Goal: Transaction & Acquisition: Book appointment/travel/reservation

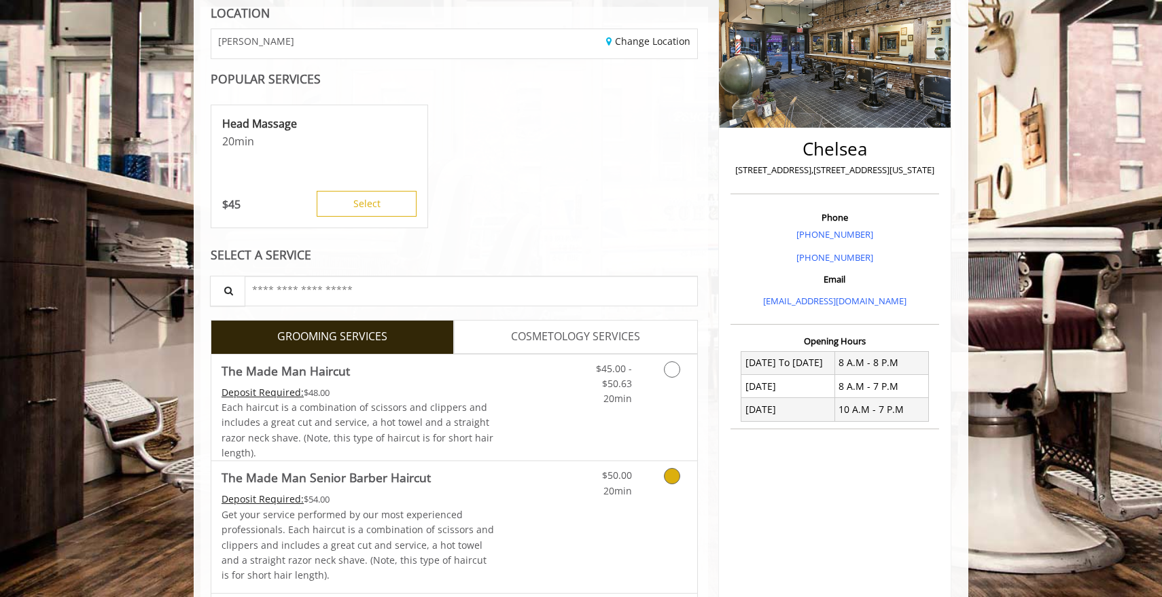
scroll to position [219, 0]
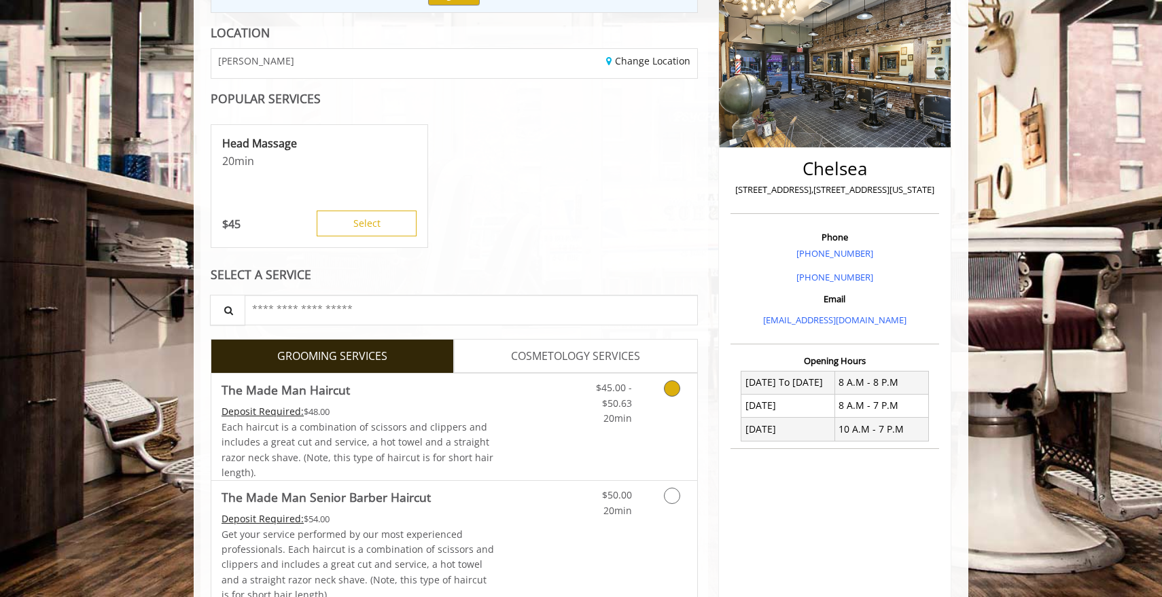
click at [626, 412] on span "20min" at bounding box center [618, 418] width 29 height 13
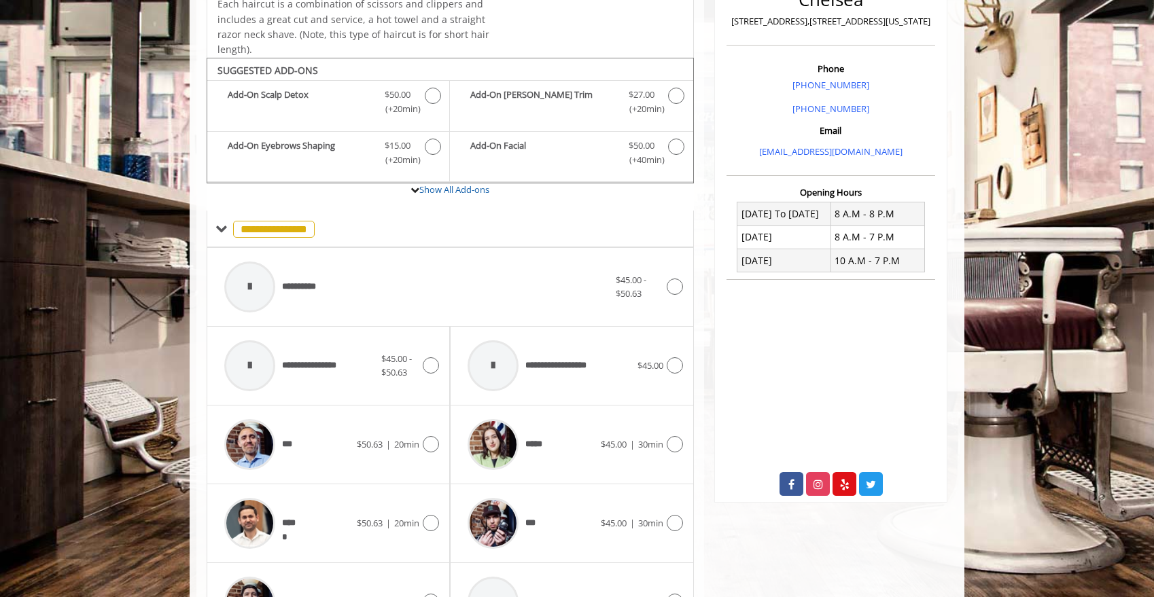
scroll to position [407, 0]
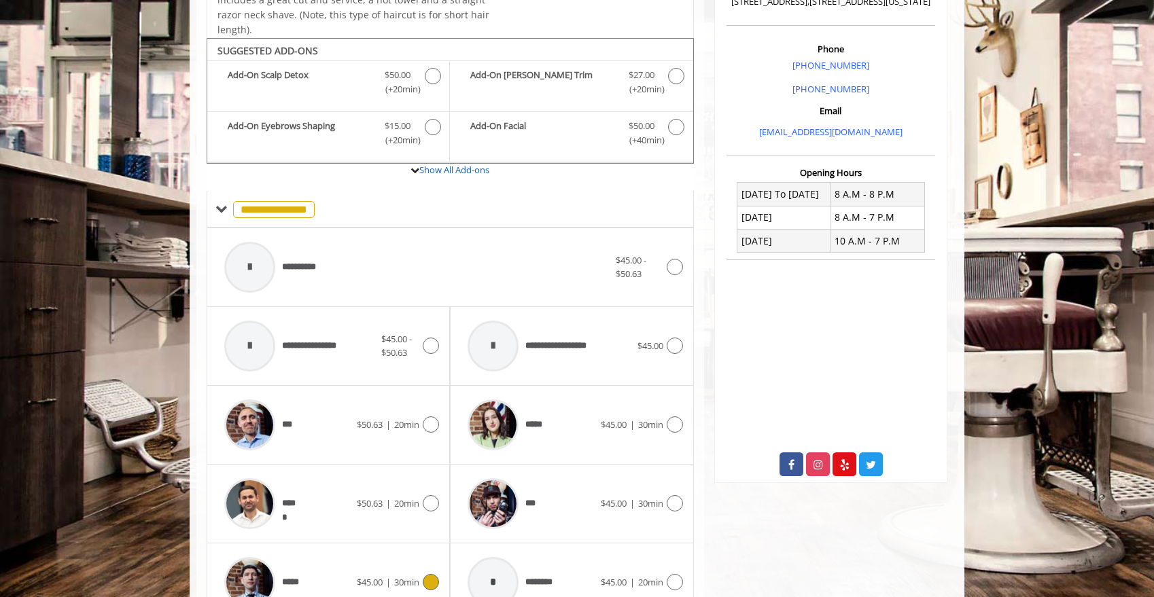
click at [347, 559] on div "*****" at bounding box center [287, 583] width 139 height 65
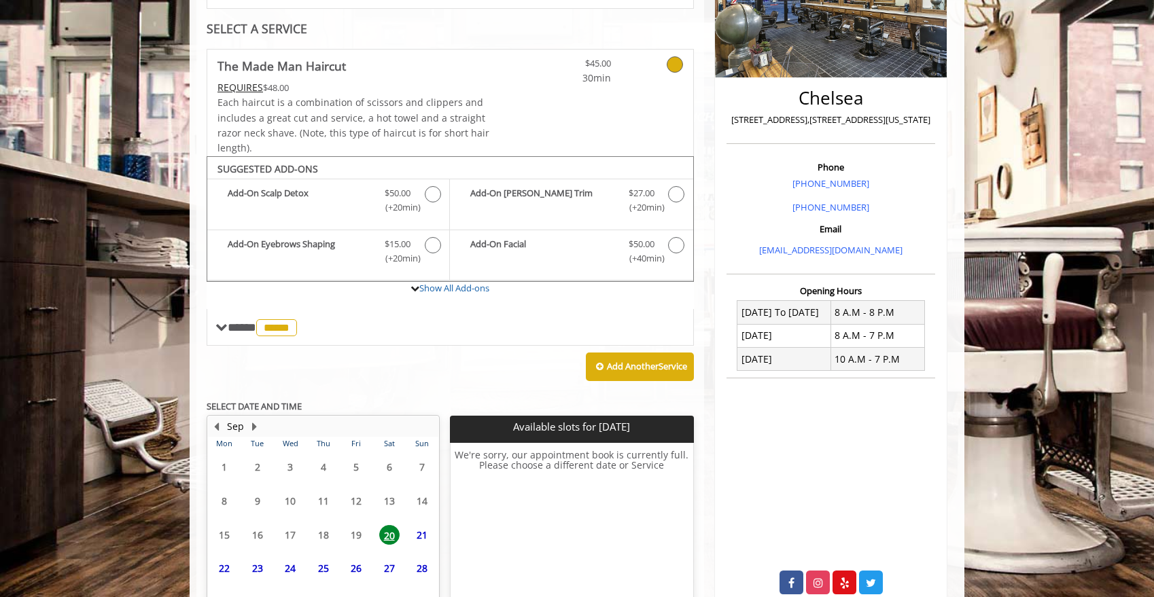
scroll to position [348, 0]
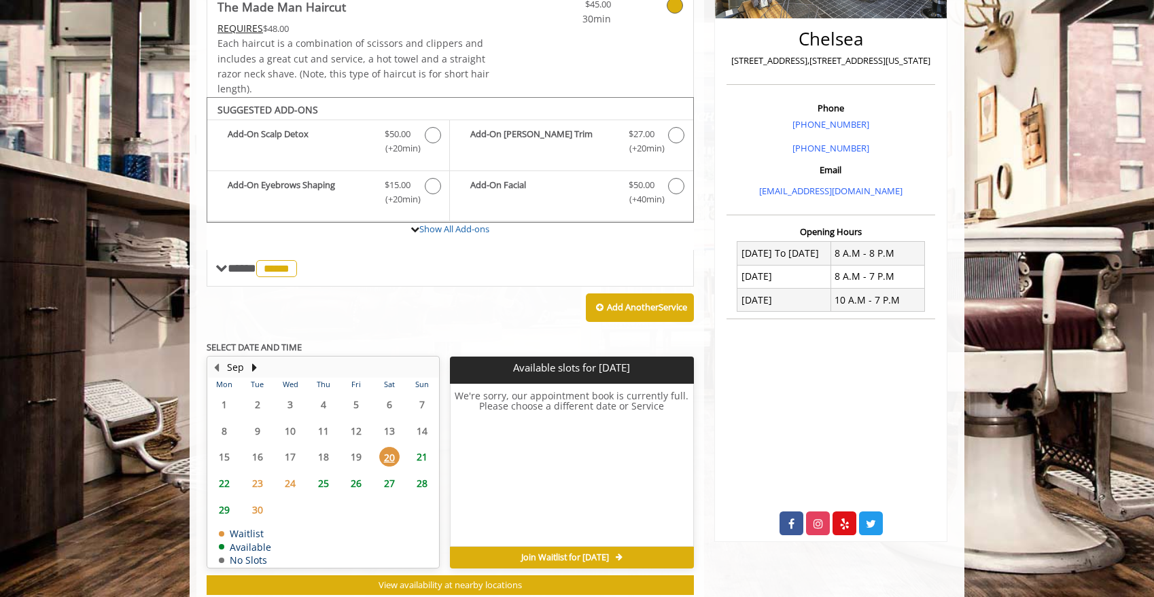
click at [422, 447] on span "21" at bounding box center [422, 457] width 20 height 20
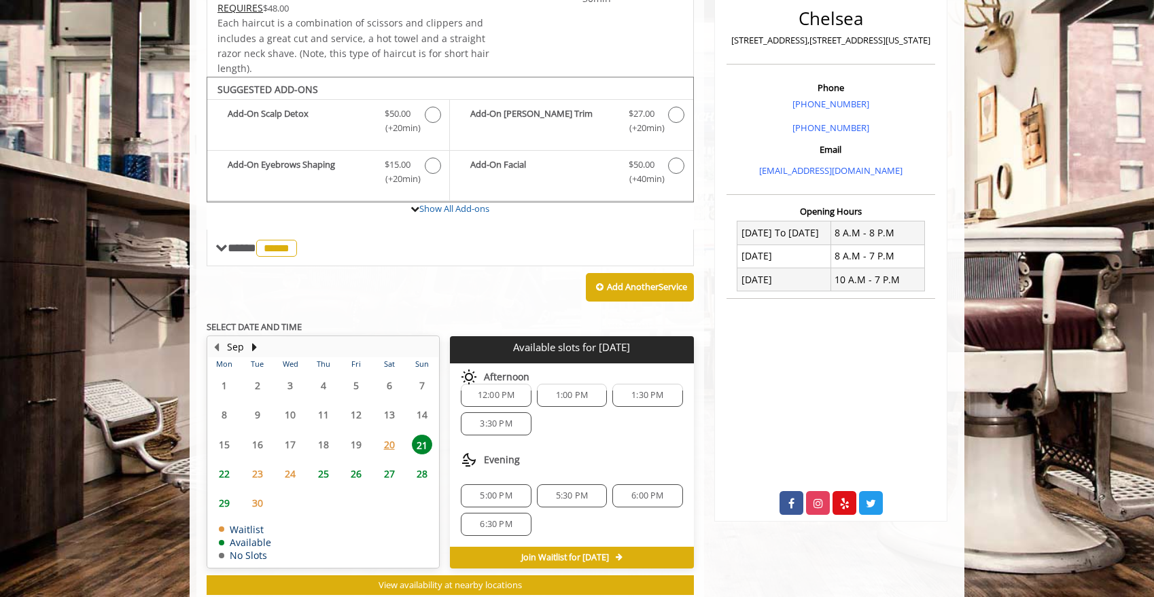
scroll to position [0, 0]
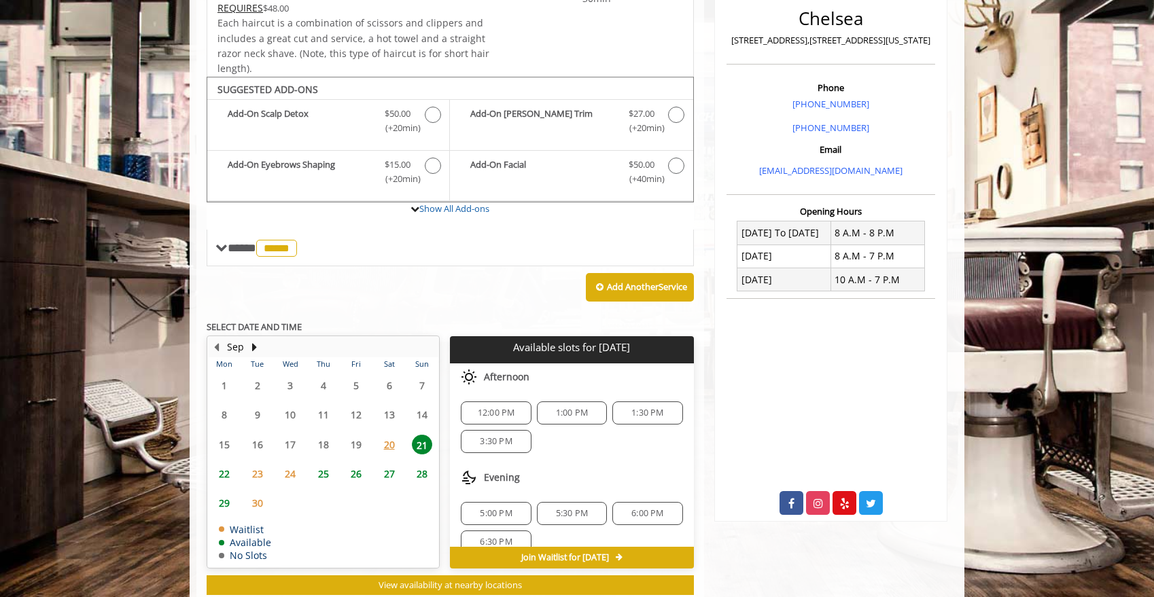
click at [515, 436] on span "3:30 PM" at bounding box center [496, 441] width 58 height 11
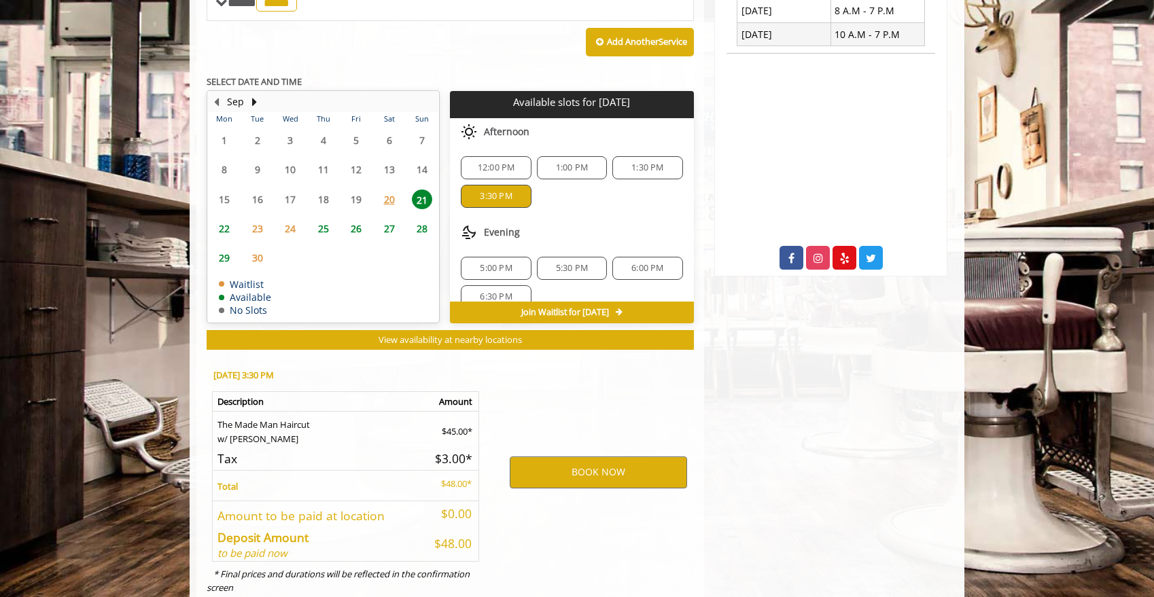
click at [632, 162] on span "1:30 PM" at bounding box center [647, 167] width 32 height 11
click at [498, 191] on span "3:30 PM" at bounding box center [496, 196] width 32 height 11
click at [581, 457] on button "BOOK NOW" at bounding box center [598, 472] width 177 height 31
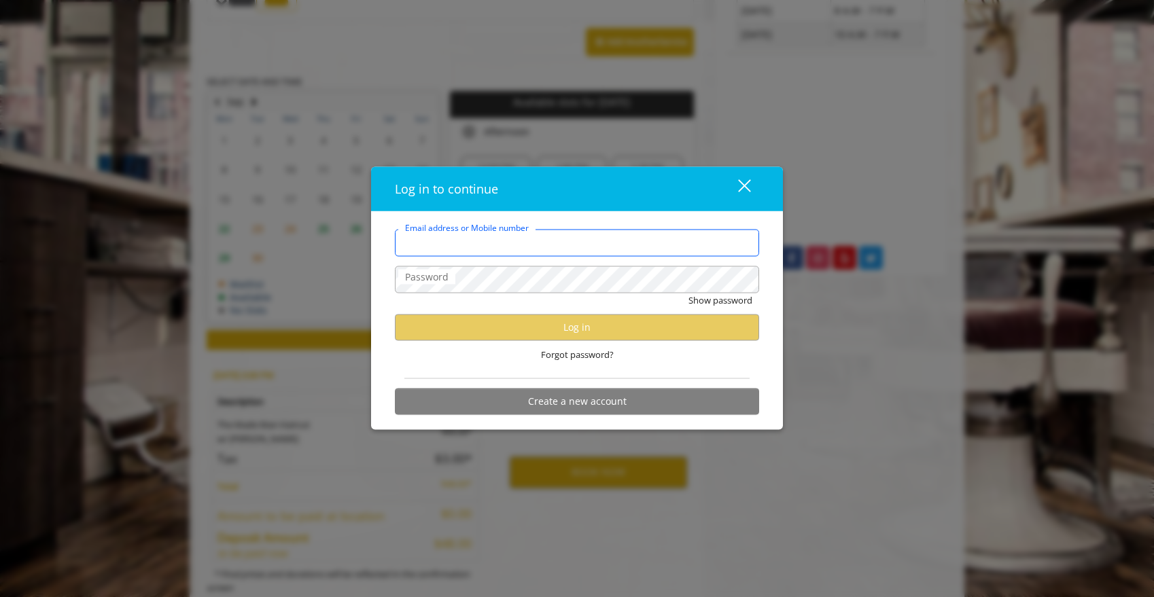
type input "**********"
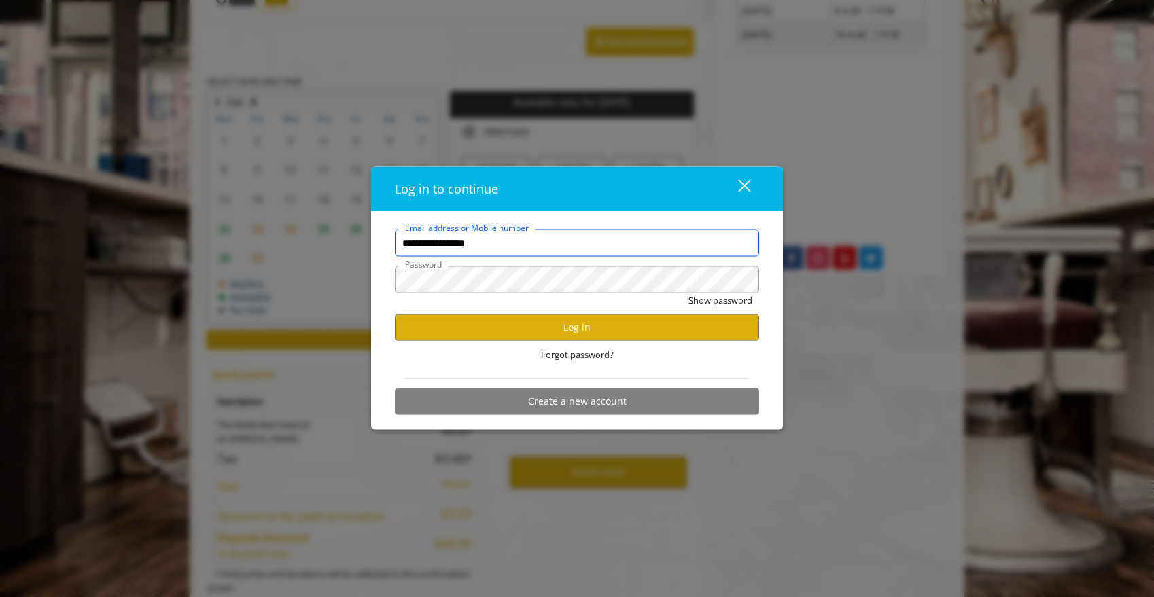
scroll to position [0, 0]
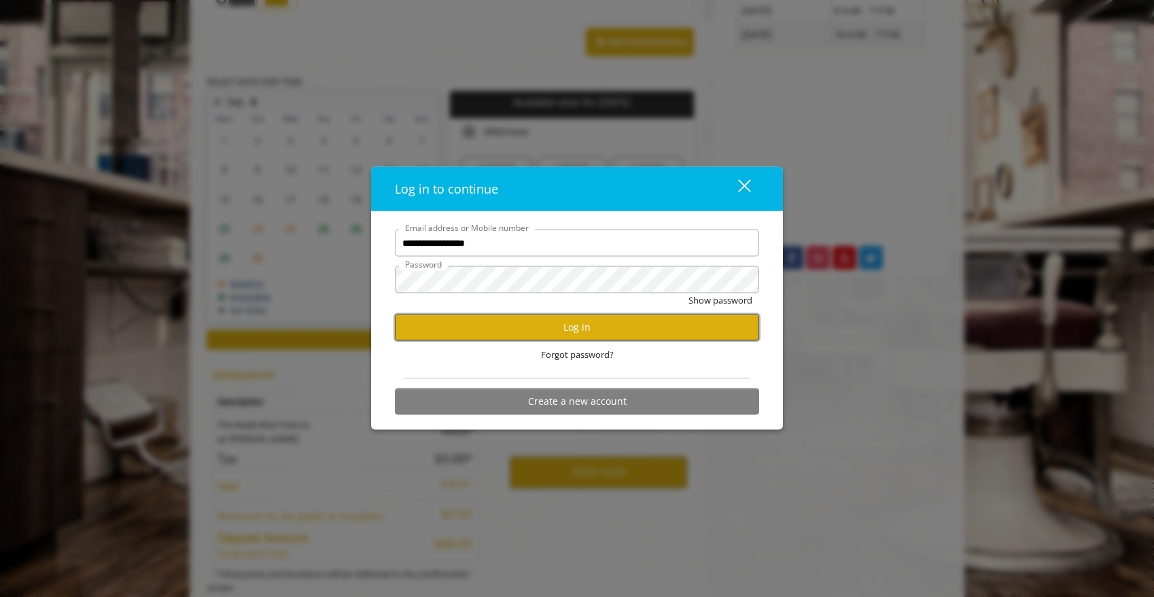
click at [536, 338] on button "Log in" at bounding box center [577, 327] width 364 height 27
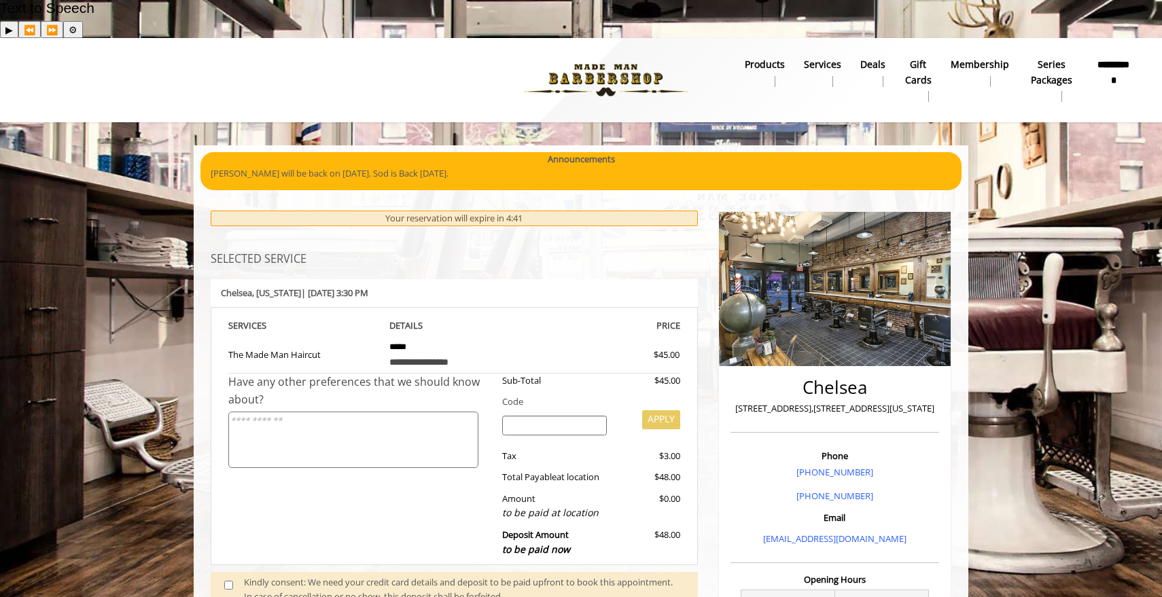
click at [230, 576] on span at bounding box center [234, 590] width 40 height 29
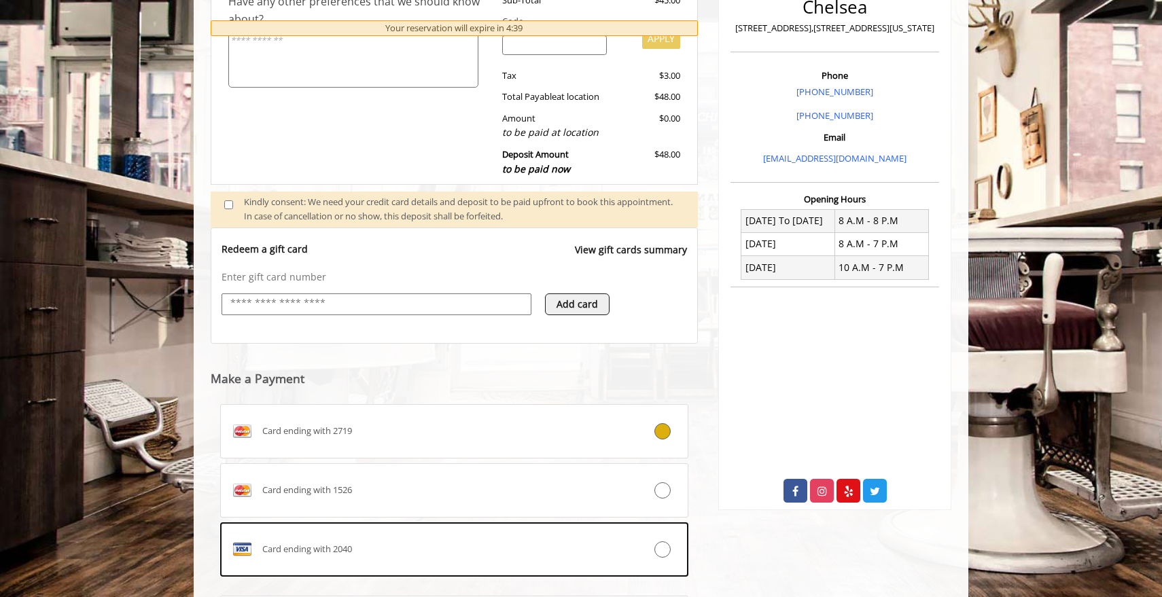
scroll to position [495, 0]
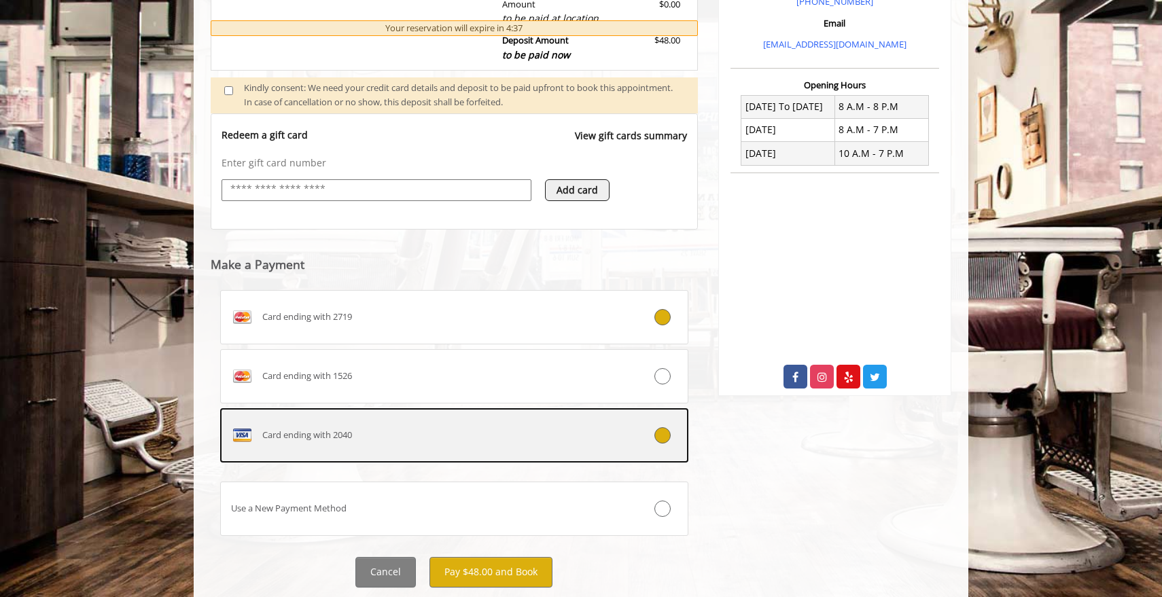
click at [483, 409] on label "Card ending with 2040" at bounding box center [454, 436] width 468 height 54
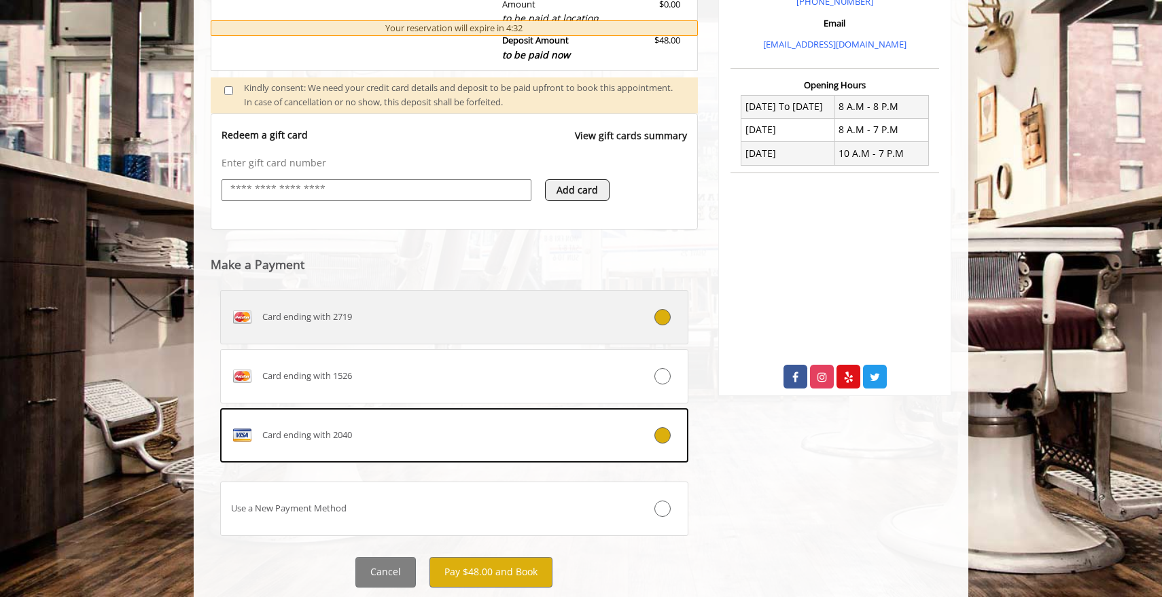
click at [579, 306] on label "Card ending with 2719" at bounding box center [454, 317] width 468 height 54
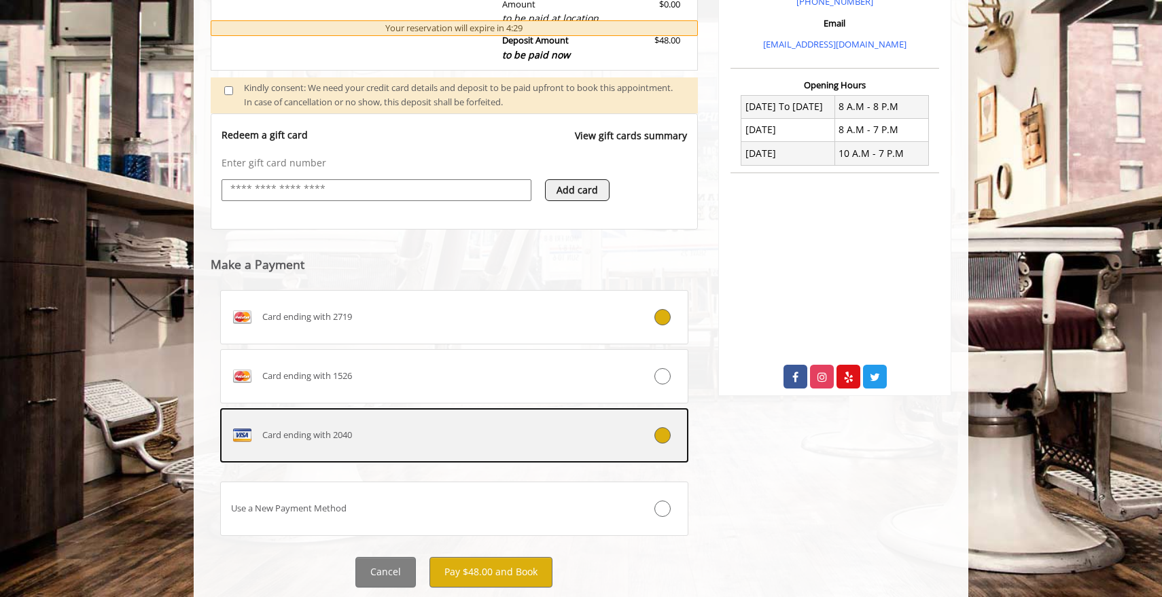
click at [485, 425] on div "Card ending with 2040" at bounding box center [415, 436] width 389 height 22
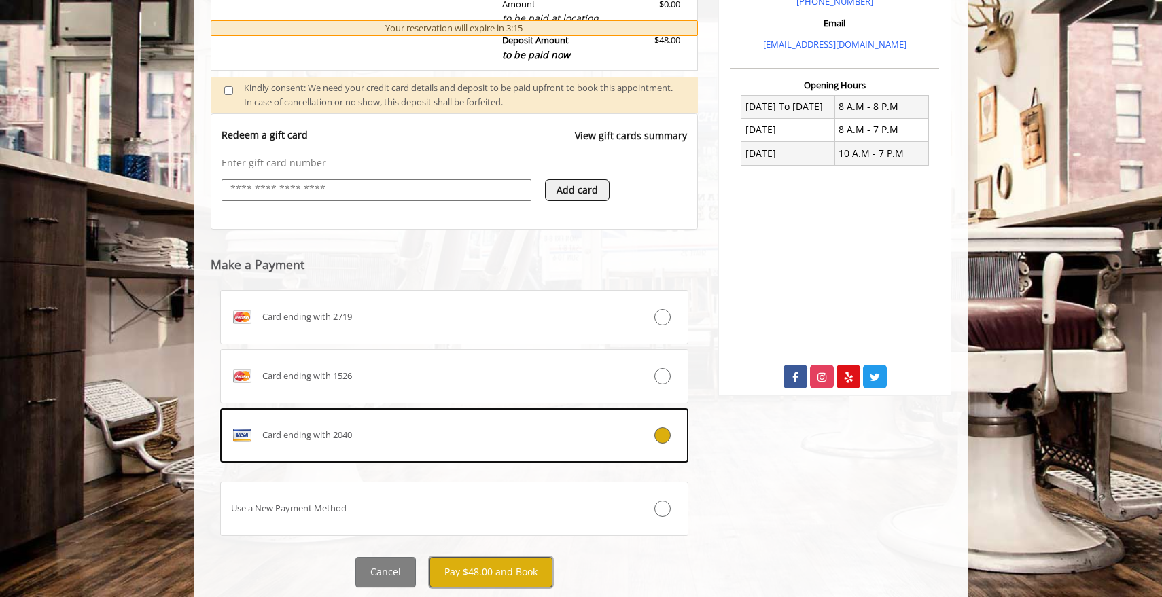
click at [456, 557] on button "Pay $48.00 and Book" at bounding box center [491, 572] width 123 height 31
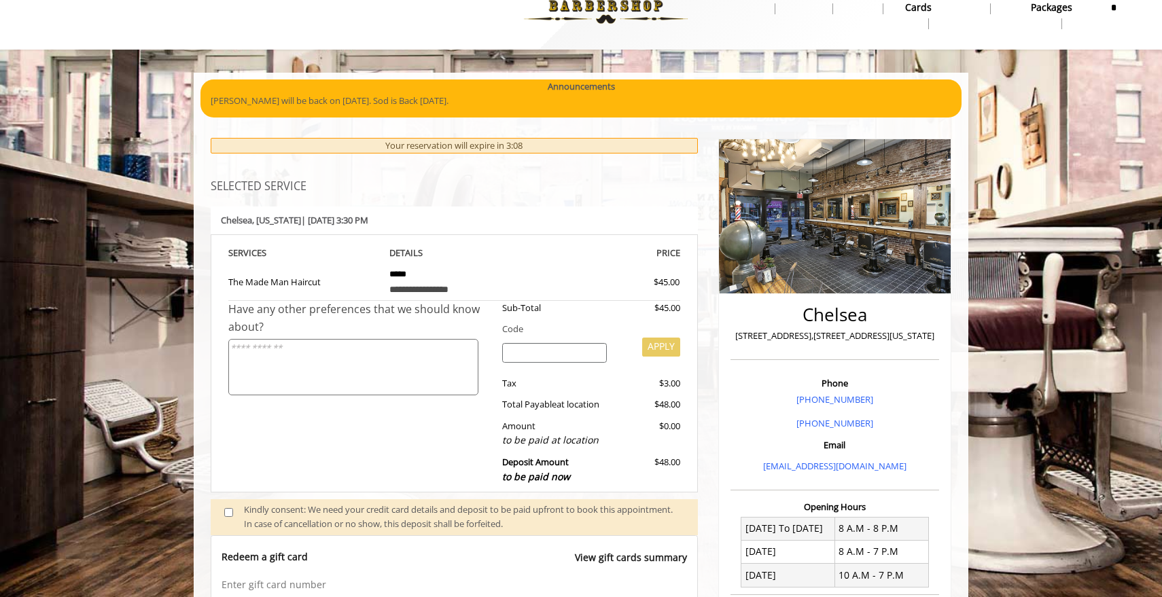
scroll to position [0, 0]
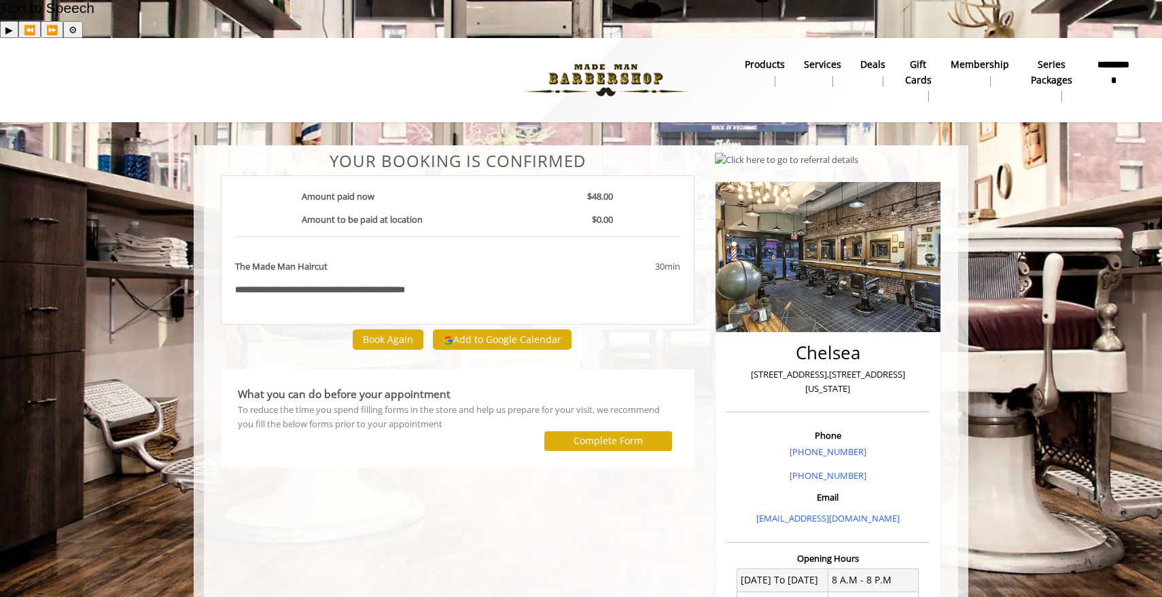
click at [465, 490] on div "**********" at bounding box center [458, 510] width 494 height 716
